Goal: Information Seeking & Learning: Learn about a topic

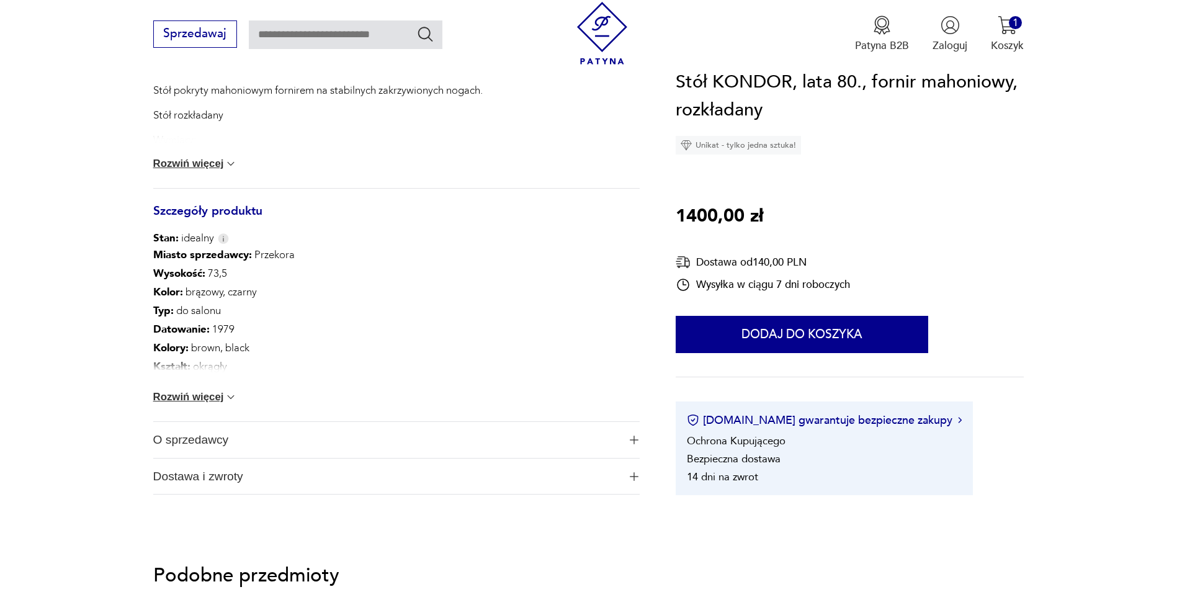
scroll to position [682, 0]
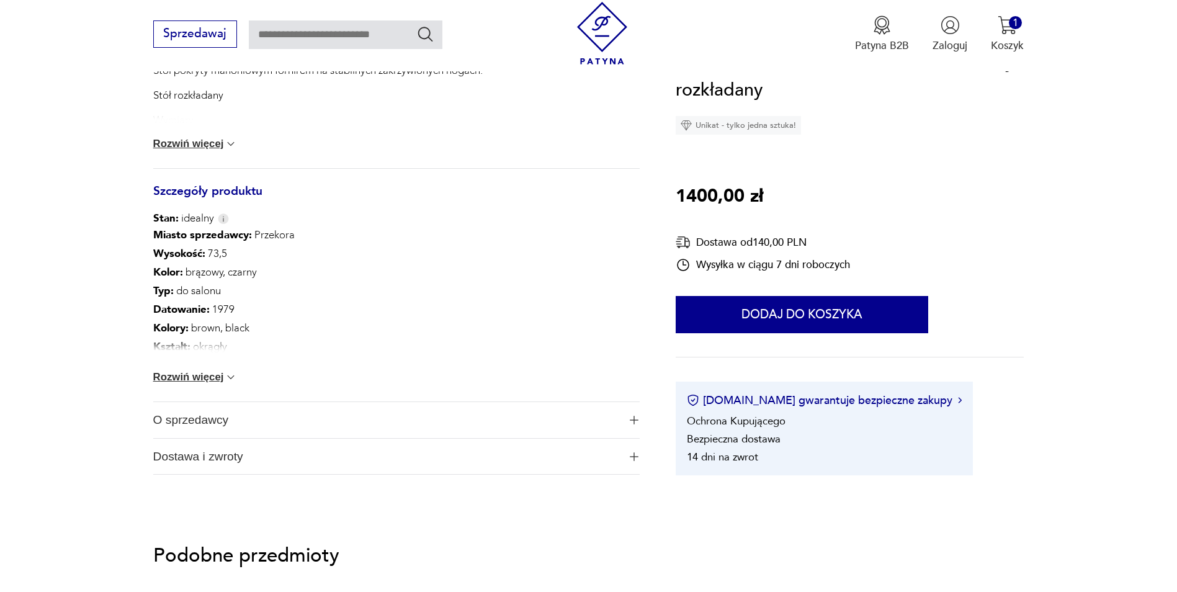
click at [207, 380] on button "Rozwiń więcej" at bounding box center [195, 377] width 84 height 12
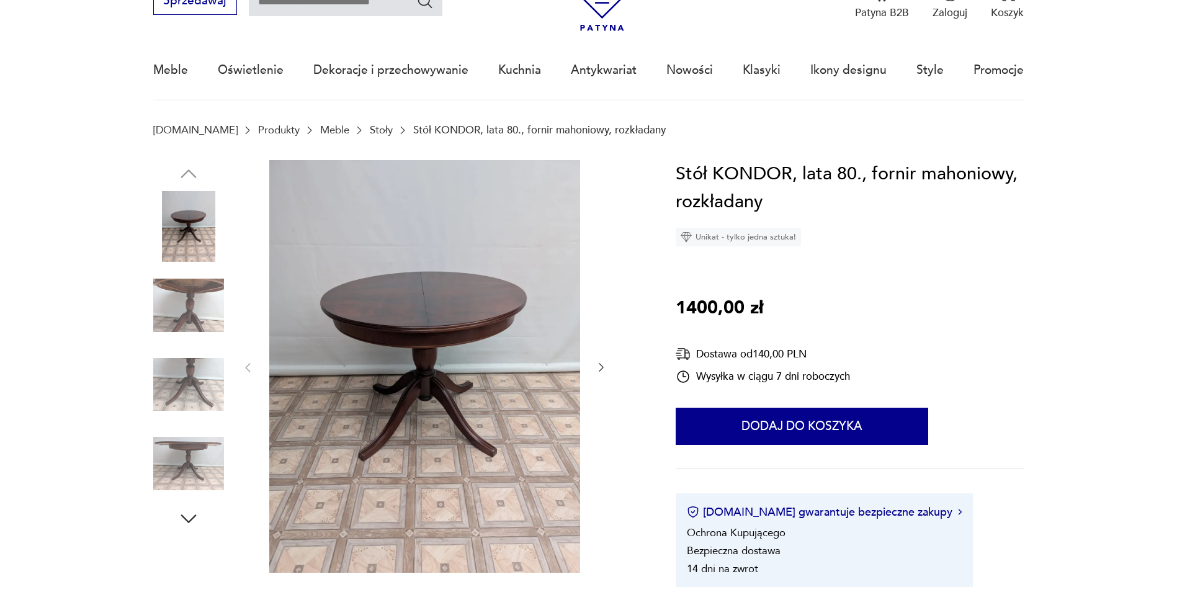
scroll to position [0, 0]
